Goal: Find specific page/section: Find specific page/section

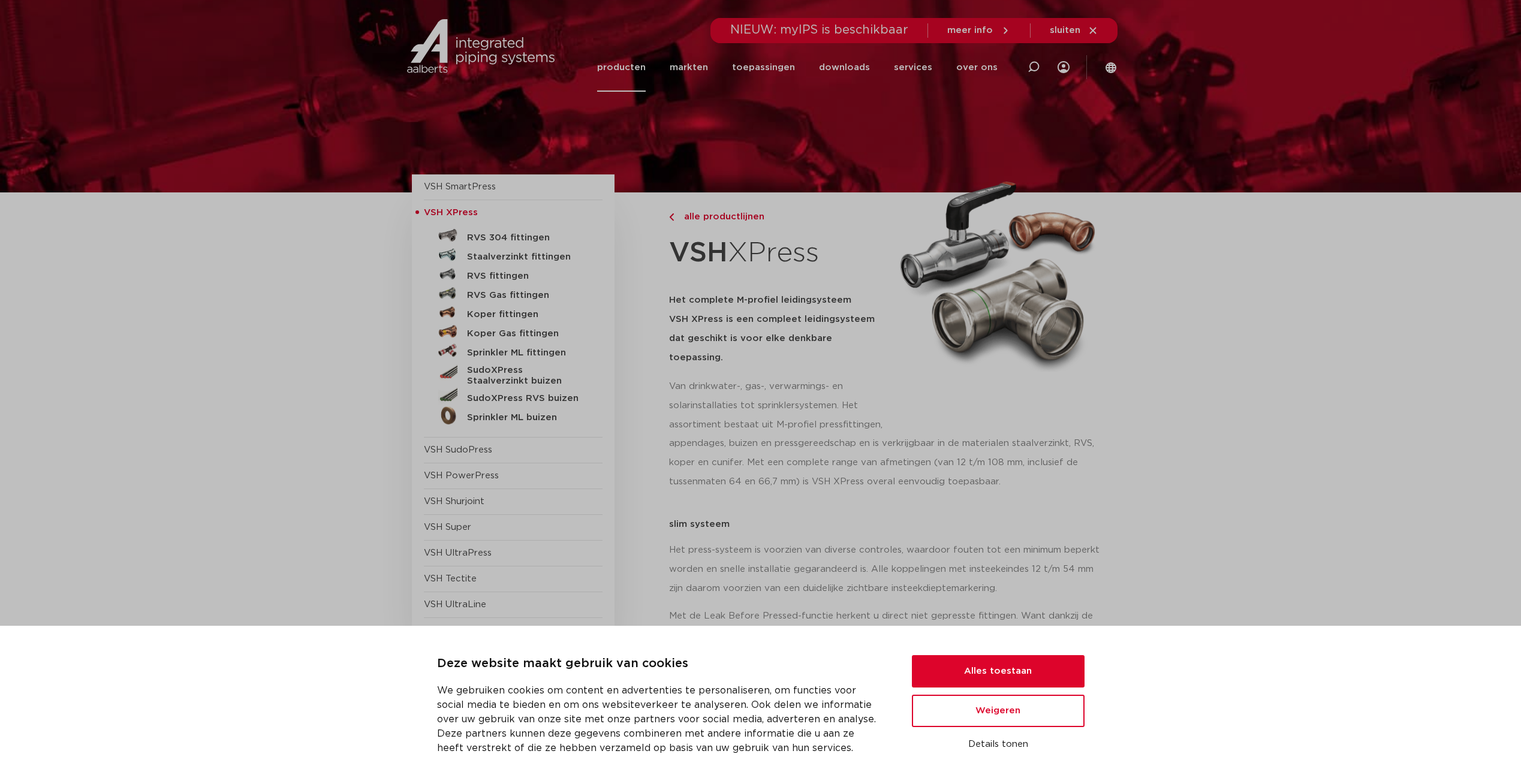
click at [448, 44] on img at bounding box center [481, 46] width 154 height 54
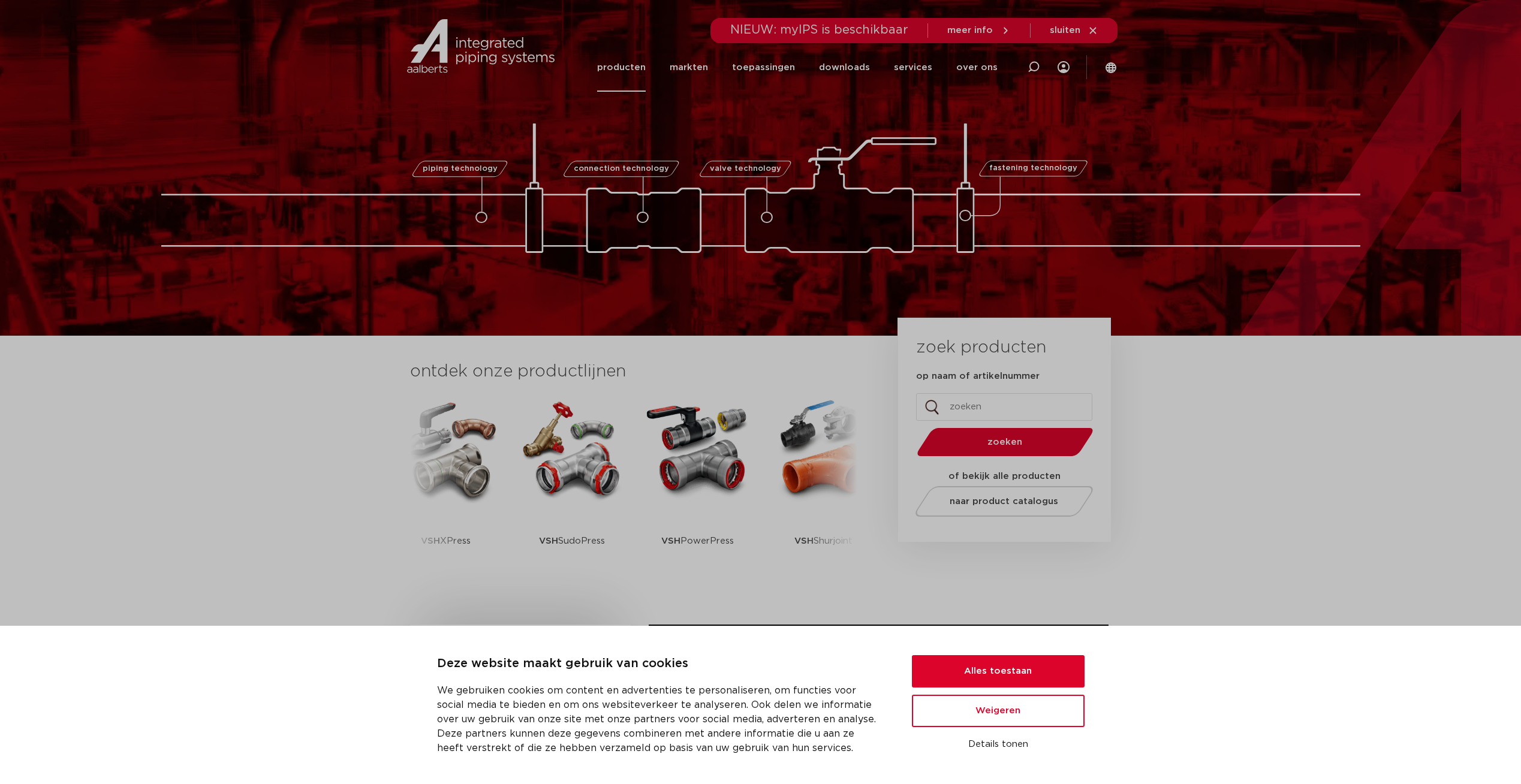
click at [627, 72] on link "producten" at bounding box center [621, 67] width 49 height 49
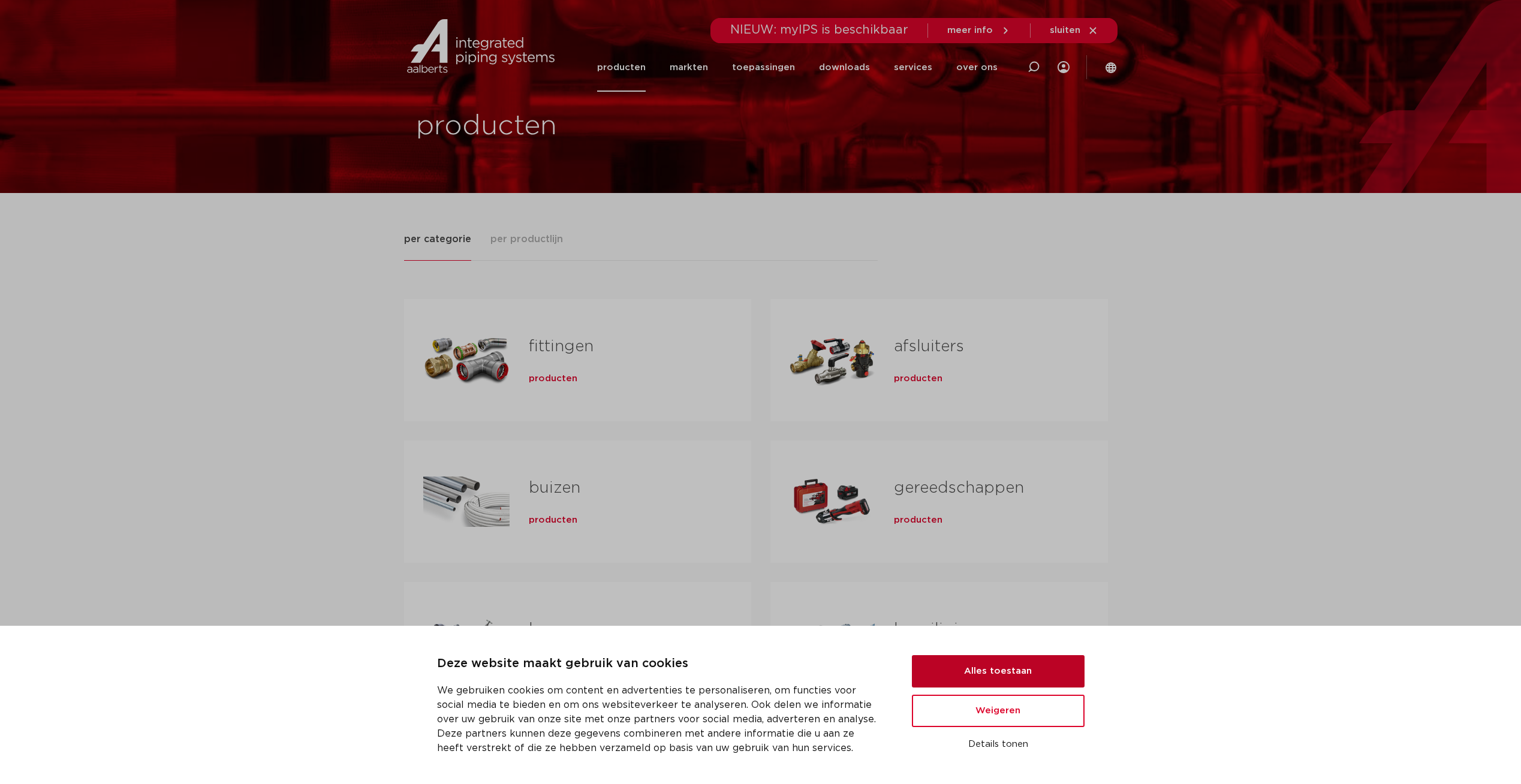
click at [1022, 665] on button "Alles toestaan" at bounding box center [998, 671] width 173 height 32
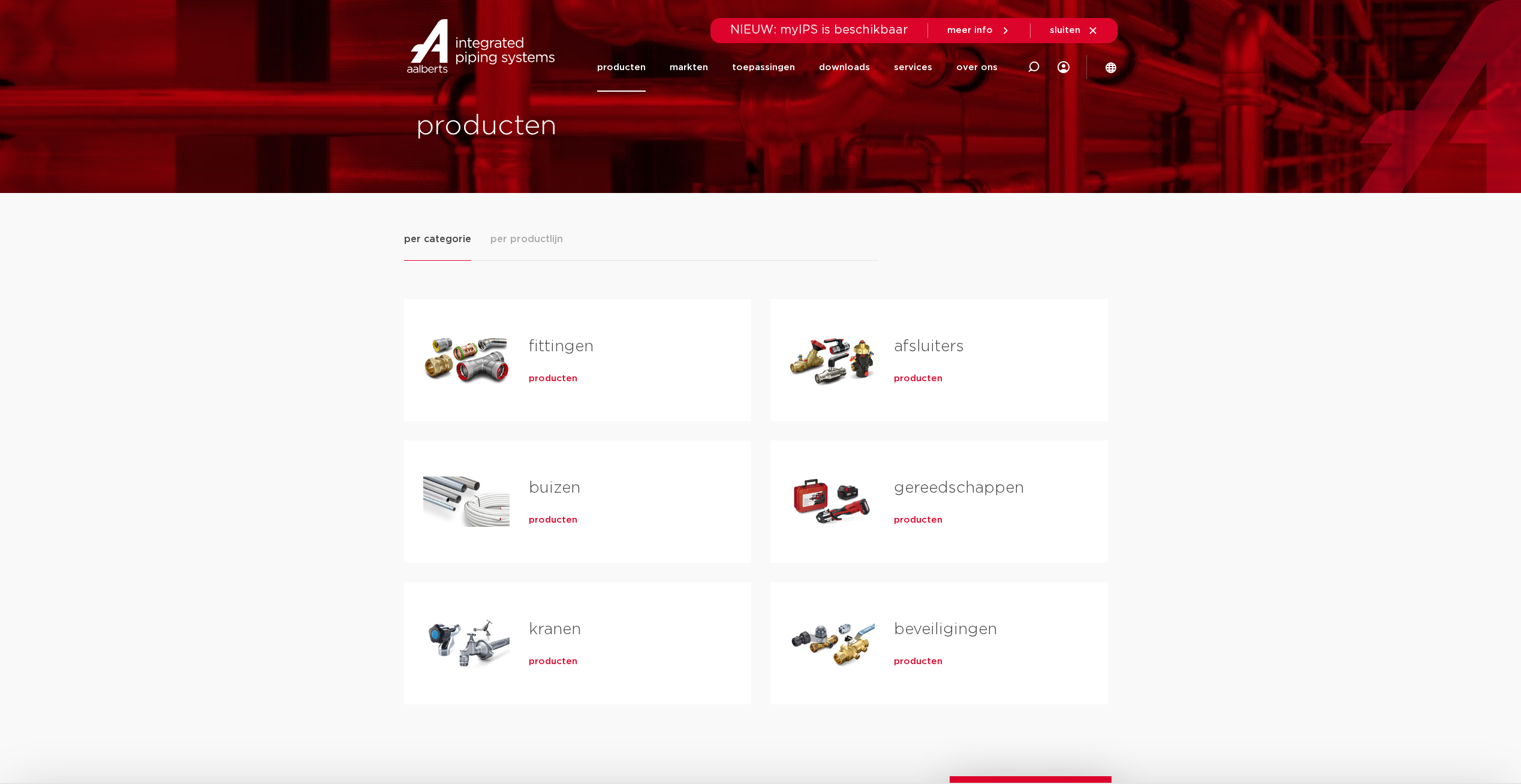
click at [509, 654] on div "Tabs. Open items met enter of spatie, sluit af met escape en navigeer met de pi…" at bounding box center [466, 643] width 86 height 84
click at [536, 658] on span "producten" at bounding box center [553, 662] width 49 height 12
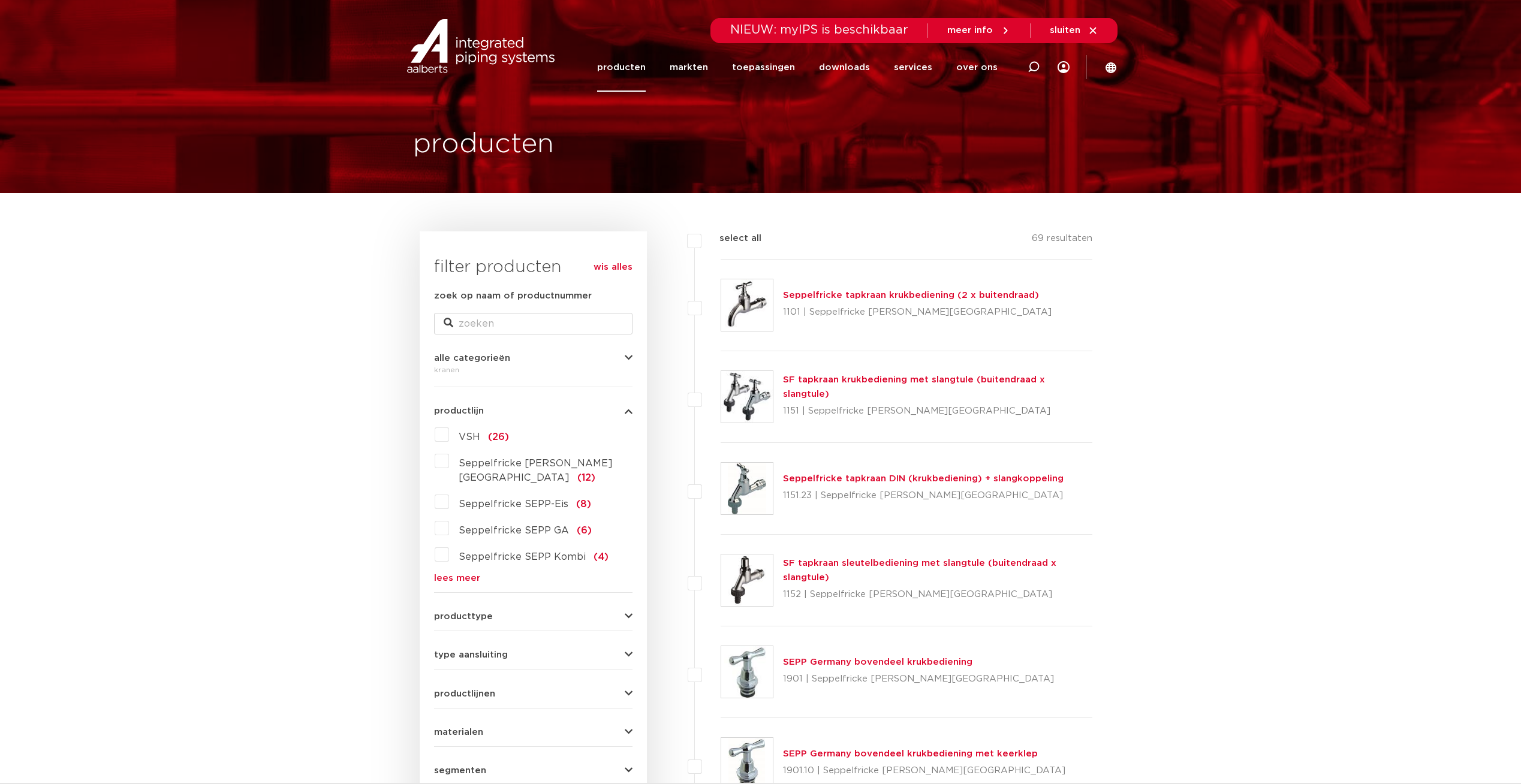
click at [449, 573] on link "lees meer" at bounding box center [532, 577] width 198 height 9
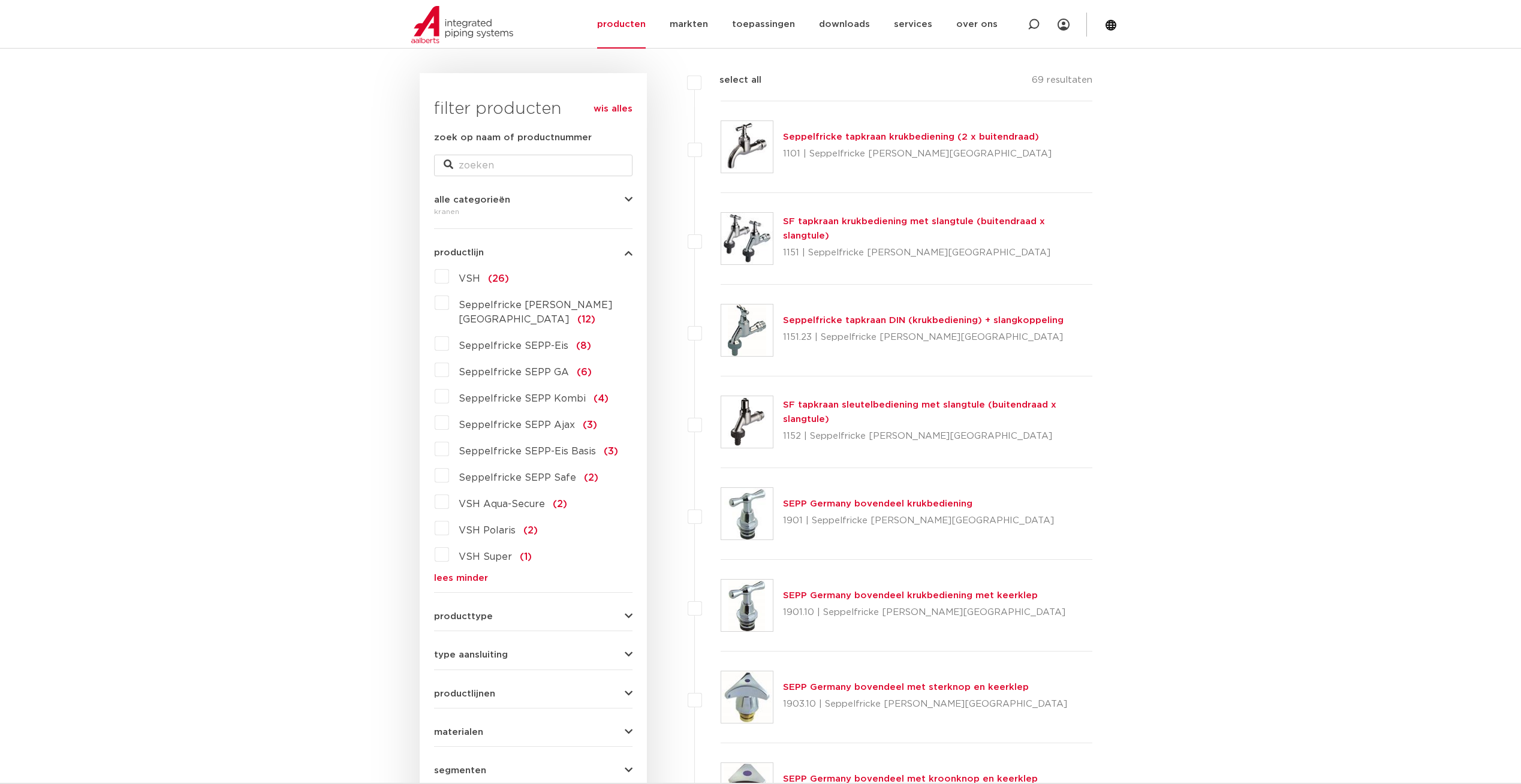
scroll to position [180, 0]
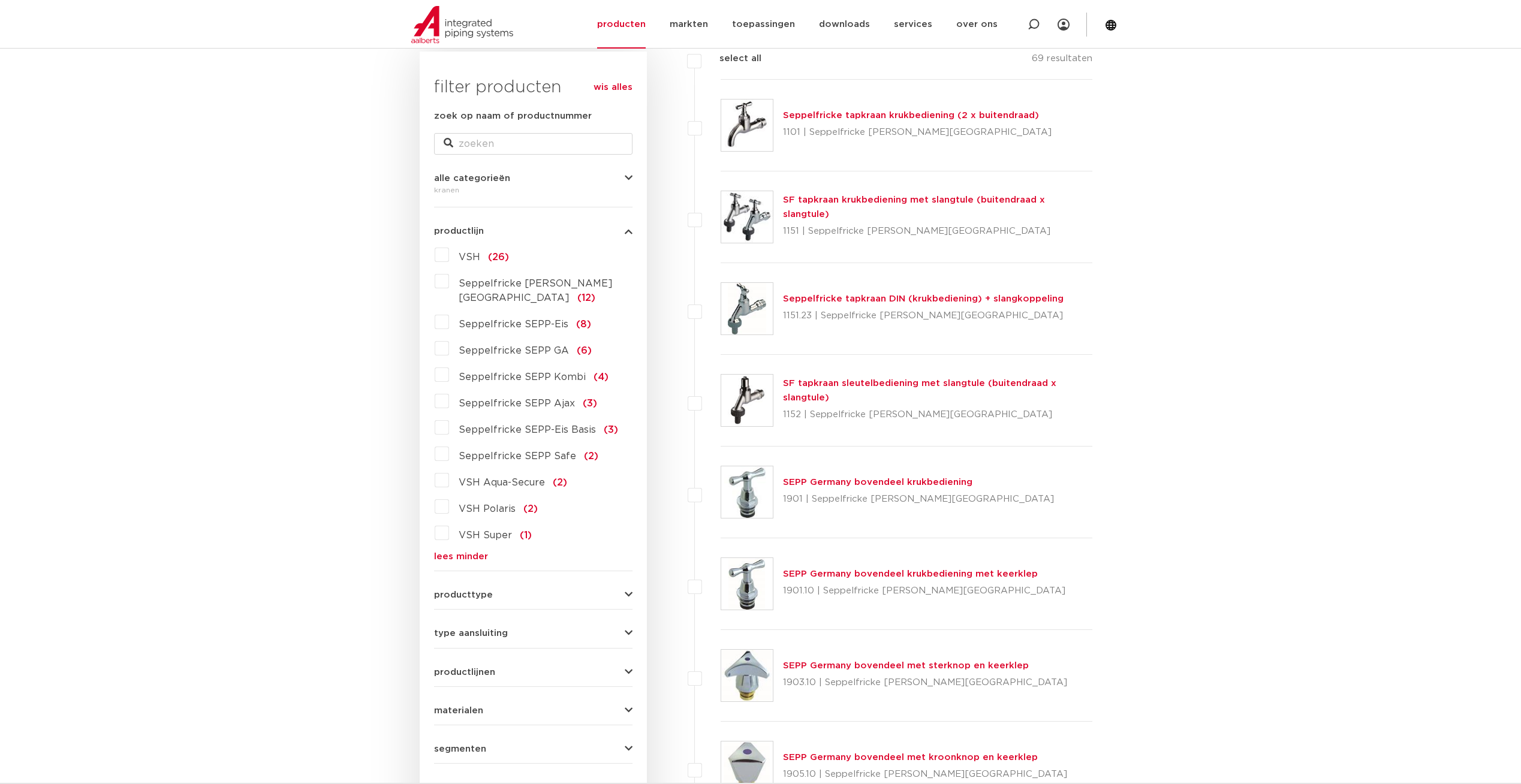
click at [456, 590] on span "producttype" at bounding box center [462, 595] width 58 height 9
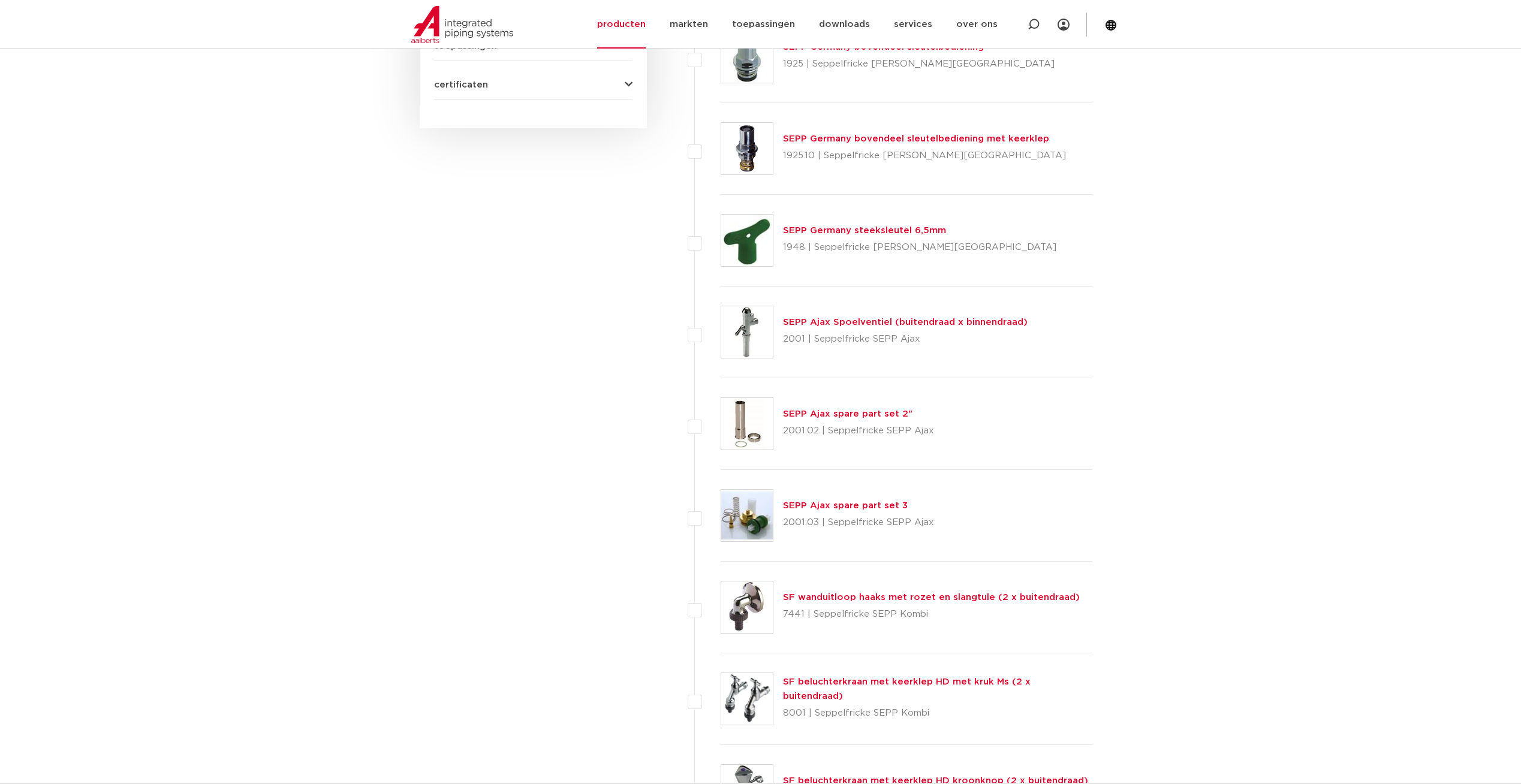
scroll to position [1079, 0]
